Goal: Task Accomplishment & Management: Manage account settings

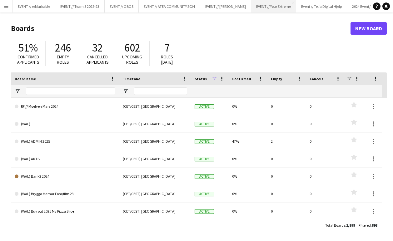
click at [282, 3] on button "EVENT // Your Extreme Close" at bounding box center [273, 6] width 45 height 12
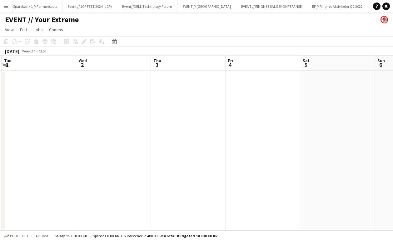
scroll to position [0, 446]
click at [6, 1] on button "Menu" at bounding box center [6, 6] width 12 height 12
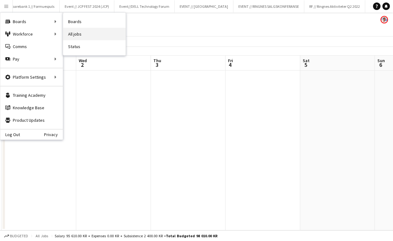
click at [85, 39] on link "All jobs" at bounding box center [94, 34] width 62 height 12
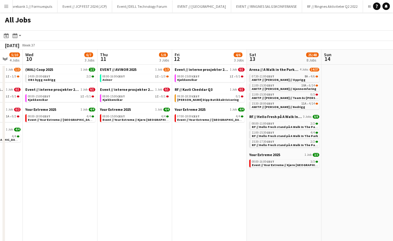
scroll to position [0, 138]
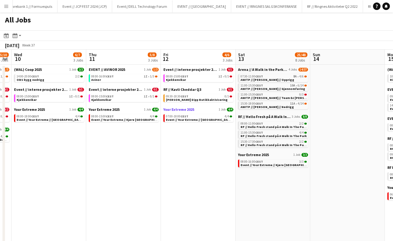
click at [188, 108] on span "Your Extreme 2025" at bounding box center [178, 109] width 31 height 5
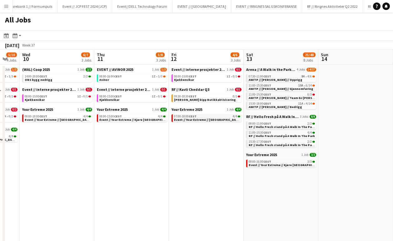
scroll to position [0, 128]
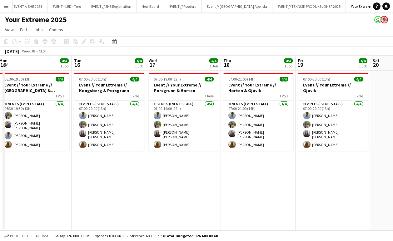
scroll to position [0, 151]
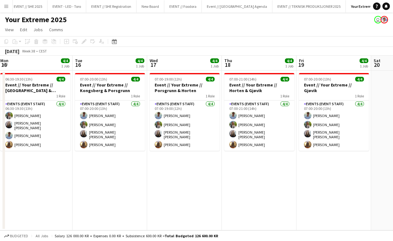
click at [249, 130] on app-card-role "Events (Event Staff) 4/4 07:00-21:00 (14h) Fredrik Bronken Næss Nora Alvsaker H…" at bounding box center [259, 125] width 70 height 50
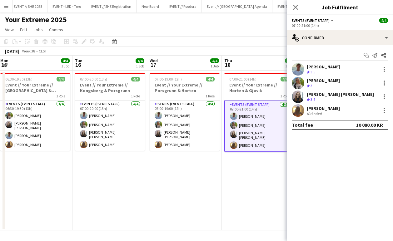
click at [229, 33] on app-page-menu "View Day view expanded Day view collapsed Month view Date picker Jump to today …" at bounding box center [196, 30] width 393 height 12
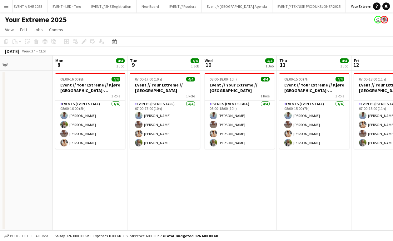
scroll to position [0, 173]
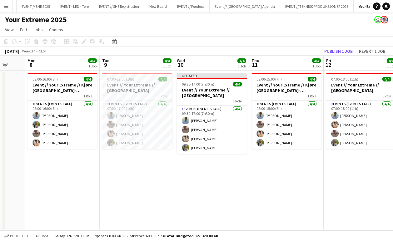
scroll to position [0, 157]
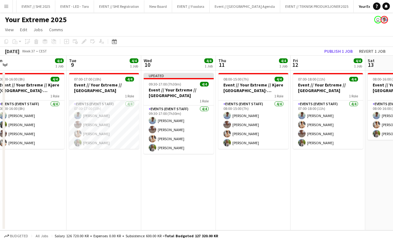
click at [198, 20] on div "Your Extreme 2025 user" at bounding box center [196, 18] width 393 height 12
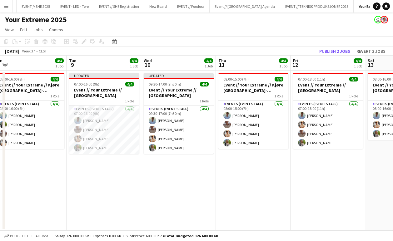
click at [189, 215] on app-date-cell "Updated 09:30-17:00 (7h30m) 4/4 Event // Your Extreme // [GEOGRAPHIC_DATA] 1 Ro…" at bounding box center [178, 151] width 75 height 160
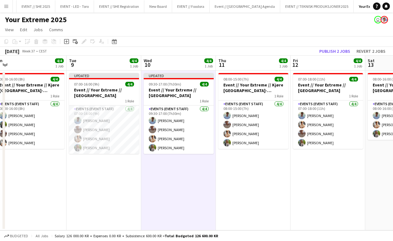
click at [131, 201] on app-date-cell "Updated 07:00-16:00 (9h) 4/4 Event // Your Extreme // [GEOGRAPHIC_DATA] 1 Role …" at bounding box center [103, 151] width 75 height 160
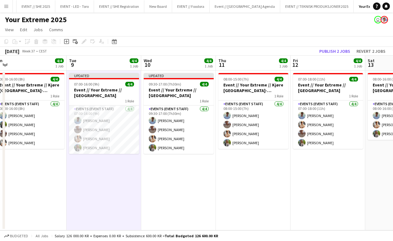
click at [168, 200] on app-date-cell "Updated 09:30-17:00 (7h30m) 4/4 Event // Your Extreme // [GEOGRAPHIC_DATA] 1 Ro…" at bounding box center [178, 151] width 75 height 160
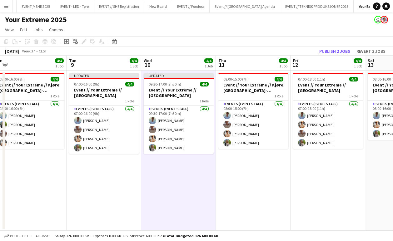
click at [246, 193] on app-date-cell "08:00-15:00 (7h) 4/4 Event // Your Extreme // Kjøre Trondheim-Ålesund 1 Role Ev…" at bounding box center [253, 151] width 75 height 160
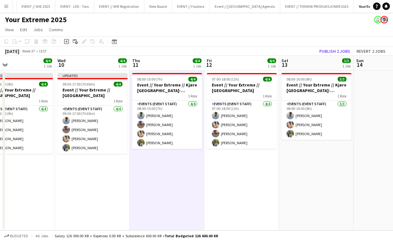
scroll to position [0, 300]
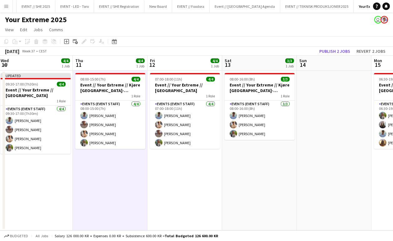
click at [195, 187] on app-date-cell "07:00-18:00 (11h) 4/4 Event // Your Extreme // Ålesund 1 Role Events (Event Sta…" at bounding box center [184, 151] width 75 height 160
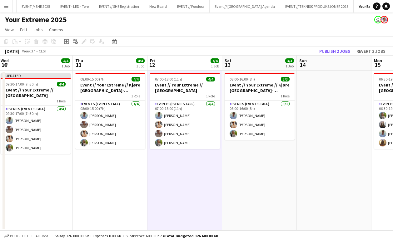
click at [255, 191] on app-date-cell "08:00-16:00 (8h) 3/3 Event // Your Extreme // Kjøre Ålesund-Oslo 1 Role Events …" at bounding box center [259, 151] width 75 height 160
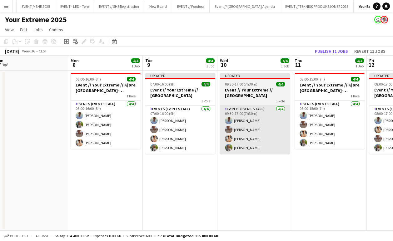
scroll to position [0, 153]
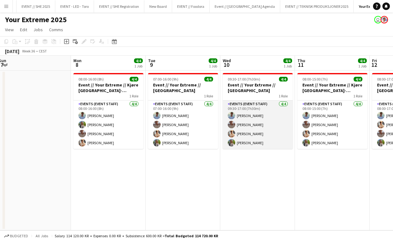
click at [241, 144] on app-card-role "Events (Event Staff) 4/4 09:30-17:00 (7h30m) Fredrik Bronken Næss Charlie Thoma…" at bounding box center [257, 124] width 70 height 48
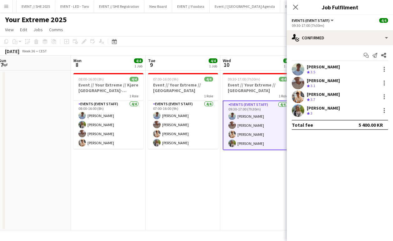
click at [311, 107] on div "[PERSON_NAME]" at bounding box center [322, 108] width 33 height 6
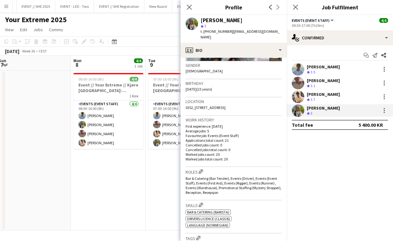
scroll to position [96, 0]
drag, startPoint x: 229, startPoint y: 152, endPoint x: 205, endPoint y: 119, distance: 40.8
click at [205, 123] on div "First experience: 17-06-2025 Average jobs: 5 Favourite job: Events (Event Staff…" at bounding box center [233, 141] width 96 height 37
click at [205, 123] on p "First experience: 17-06-2025" at bounding box center [233, 125] width 96 height 5
drag, startPoint x: 186, startPoint y: 113, endPoint x: 231, endPoint y: 150, distance: 58.3
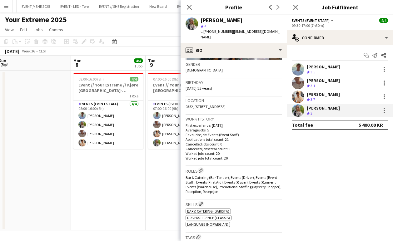
click at [231, 150] on div "Work history First experience: 17-06-2025 Average jobs: 5 Favourite job: Events…" at bounding box center [233, 140] width 96 height 51
click at [231, 156] on p "Worked jobs total count: 20" at bounding box center [233, 158] width 96 height 5
drag, startPoint x: 236, startPoint y: 157, endPoint x: 176, endPoint y: 111, distance: 75.7
click at [176, 111] on body "Menu Boards Boards Boards All jobs Status Workforce Workforce My Workforce Recr…" at bounding box center [196, 120] width 393 height 241
click at [194, 123] on p "First experience: 17-06-2025" at bounding box center [233, 125] width 96 height 5
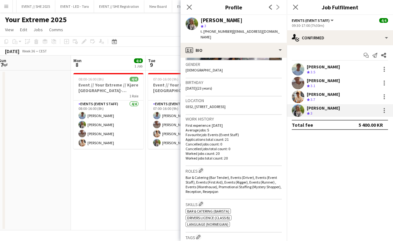
click at [178, 178] on app-date-cell "07:00-16:00 (9h) 4/4 Event // Your Extreme // Trondheim 1 Role Events (Event St…" at bounding box center [182, 151] width 75 height 160
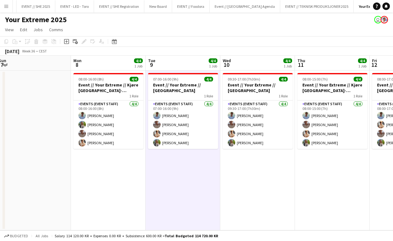
click at [245, 170] on app-date-cell "09:30-17:00 (7h30m) 4/4 Event // Your Extreme // Trondheim 1 Role Events (Event…" at bounding box center [257, 151] width 75 height 160
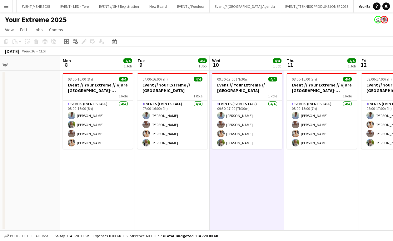
scroll to position [0, 160]
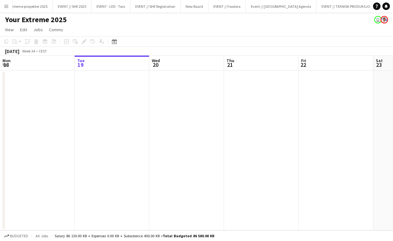
scroll to position [0, 898]
drag, startPoint x: 195, startPoint y: 236, endPoint x: 204, endPoint y: 235, distance: 9.4
click at [204, 235] on span "Total Budgeted 86 580.00 KR" at bounding box center [188, 235] width 51 height 5
